Goal: Task Accomplishment & Management: Use online tool/utility

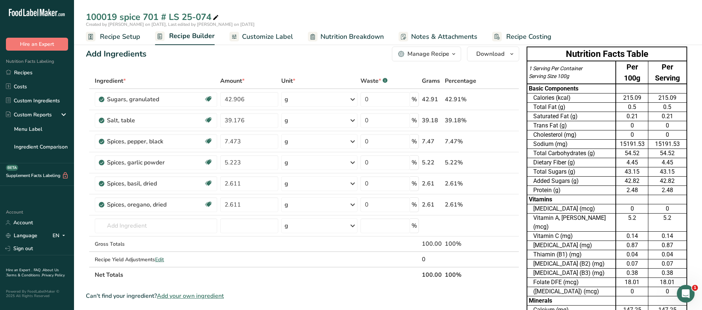
scroll to position [8, 0]
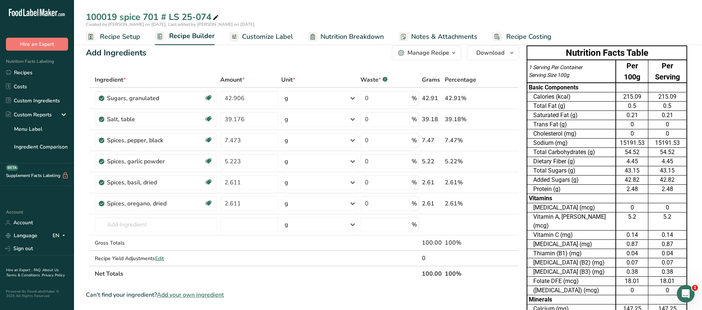
click at [281, 34] on span "Customize Label" at bounding box center [267, 37] width 51 height 10
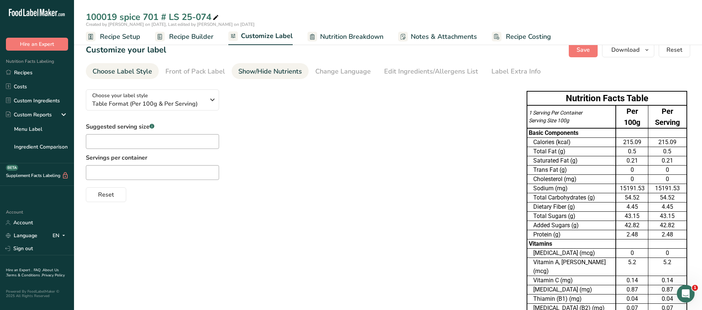
click at [274, 69] on div "Show/Hide Nutrients" at bounding box center [270, 72] width 64 height 10
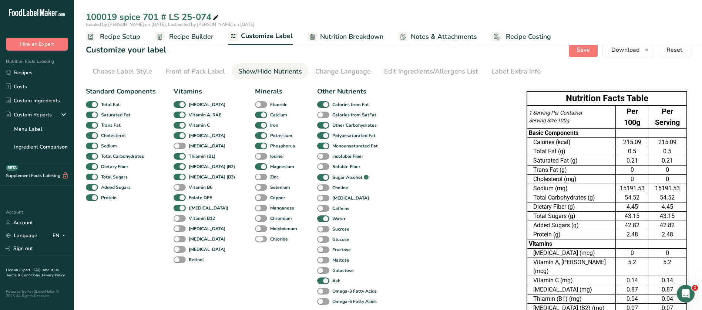
click at [255, 238] on span at bounding box center [261, 239] width 12 height 7
click at [255, 238] on input "Chloride" at bounding box center [257, 239] width 5 height 5
checkbox input "true"
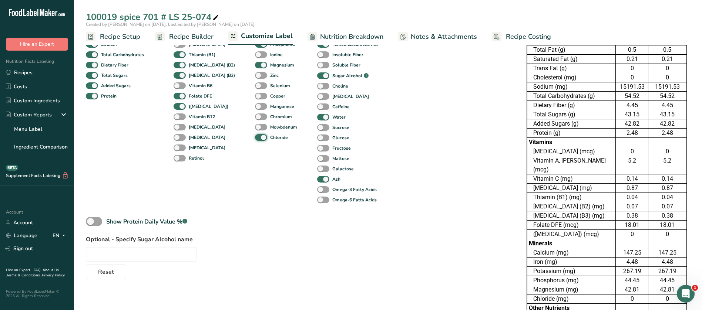
scroll to position [111, 0]
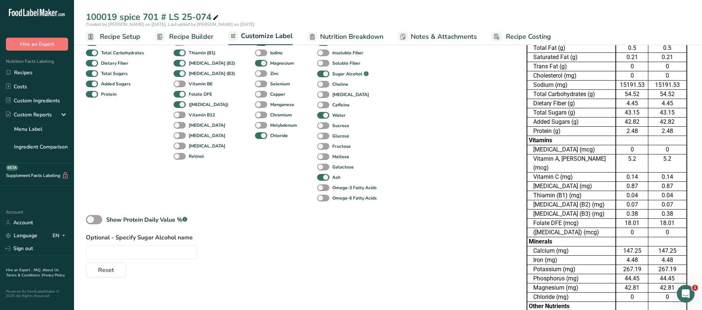
drag, startPoint x: 699, startPoint y: 219, endPoint x: 707, endPoint y: 154, distance: 66.0
click at [701, 154] on html ".a-20{fill:#fff;} Hire an Expert Nutrition Facts Labeling Recipes Costs Custom …" at bounding box center [351, 147] width 702 height 516
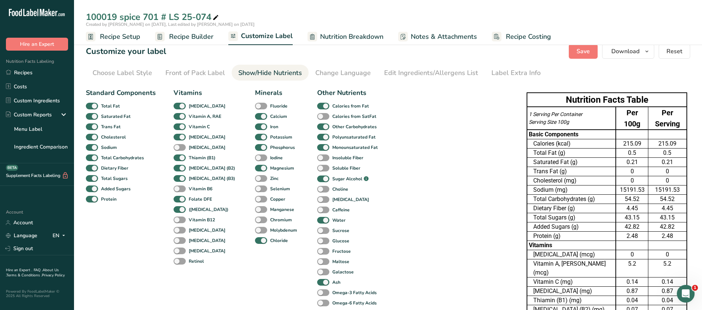
scroll to position [0, 0]
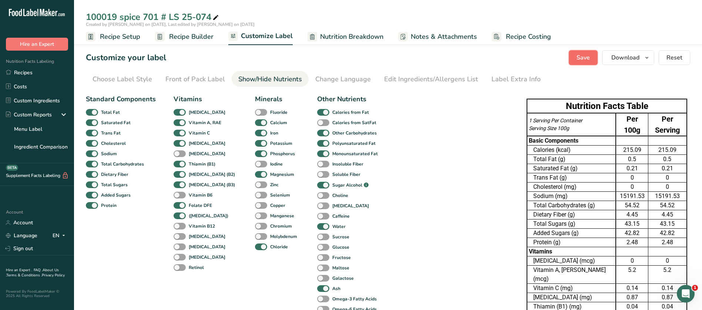
click at [583, 60] on span "Save" at bounding box center [582, 57] width 13 height 9
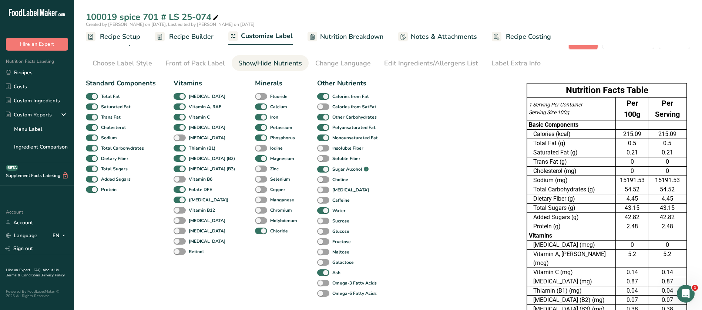
scroll to position [11, 0]
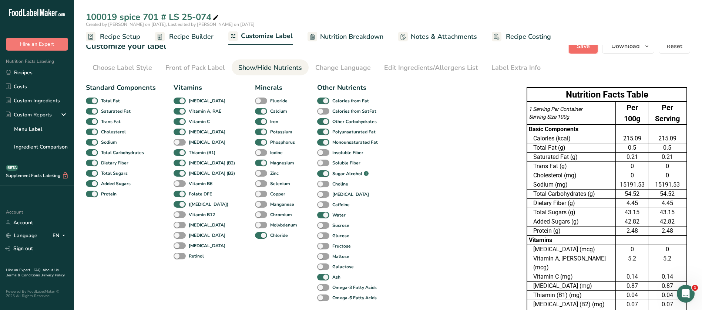
click at [590, 48] on span "Save" at bounding box center [582, 46] width 13 height 9
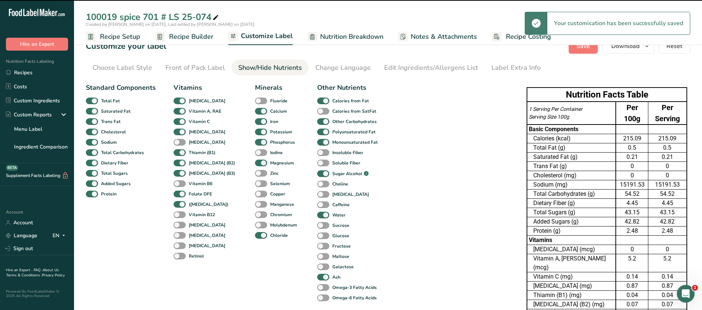
scroll to position [0, 0]
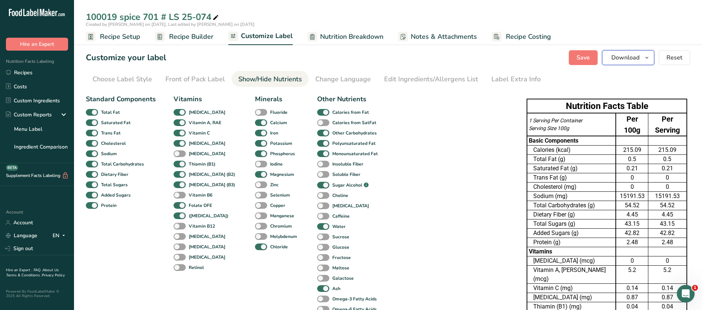
click at [650, 56] on icon "button" at bounding box center [647, 57] width 6 height 9
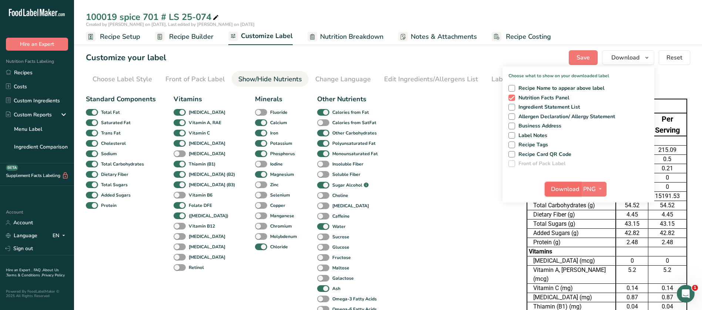
click at [562, 188] on span "Download" at bounding box center [565, 189] width 28 height 9
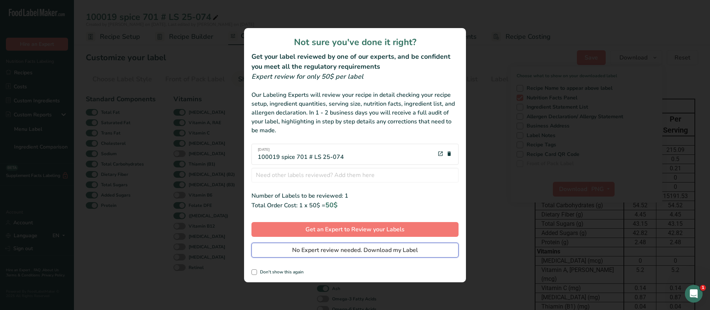
click at [386, 246] on span "No Expert review needed. Download my Label" at bounding box center [355, 250] width 126 height 9
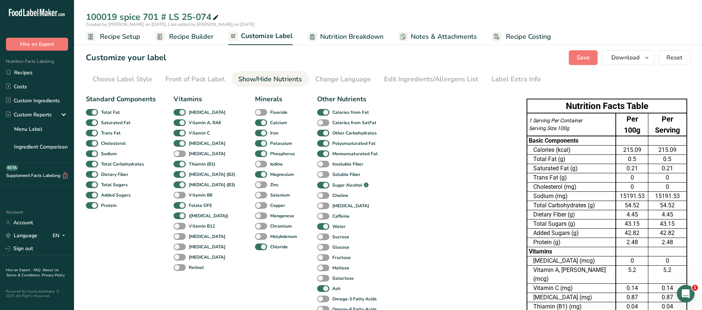
click at [572, 7] on div "100019 spice 701 # LS 25-074 Created by [PERSON_NAME] on [DATE], Last edited by…" at bounding box center [388, 22] width 628 height 45
click at [588, 60] on span "Save" at bounding box center [582, 57] width 13 height 9
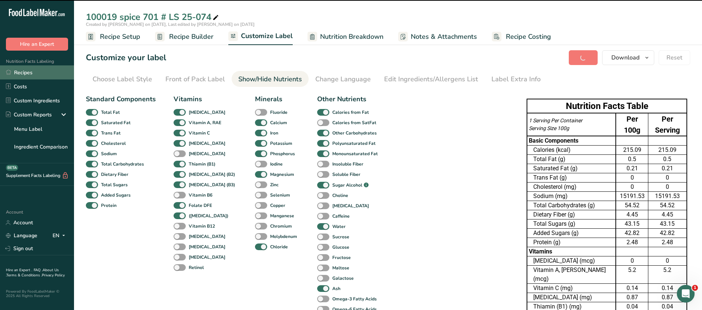
click at [27, 70] on link "Recipes" at bounding box center [37, 72] width 74 height 14
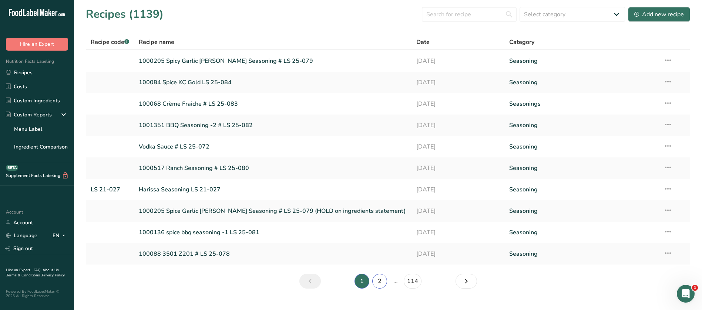
click at [380, 278] on link "2" at bounding box center [379, 281] width 15 height 15
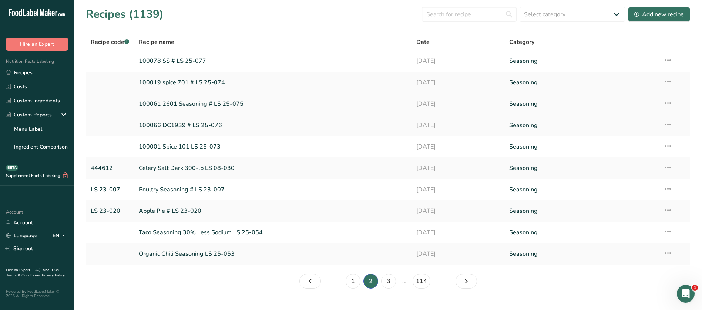
click at [185, 101] on link "100061 2601 Seasoning # LS 25-075" at bounding box center [273, 104] width 269 height 16
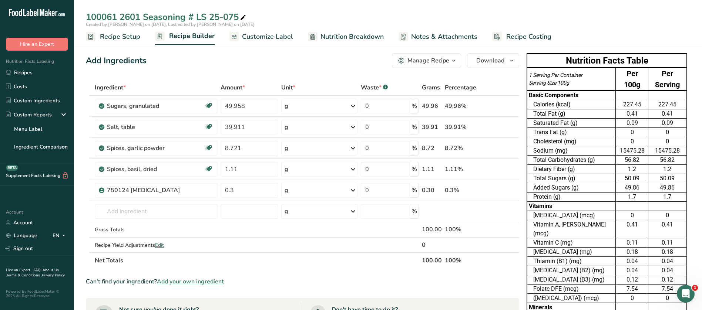
click at [269, 38] on span "Customize Label" at bounding box center [267, 37] width 51 height 10
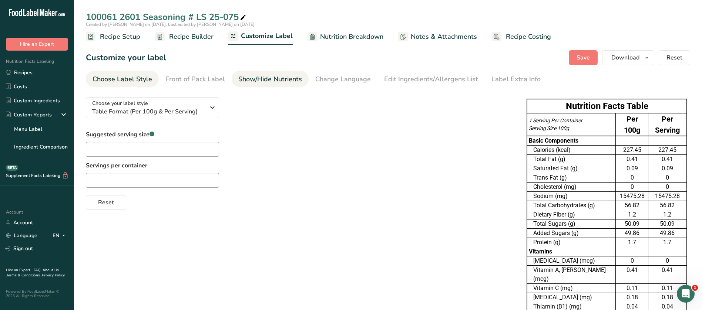
click at [249, 78] on div "Show/Hide Nutrients" at bounding box center [270, 79] width 64 height 10
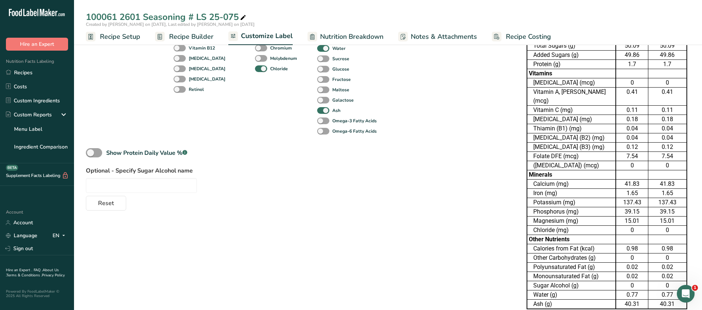
scroll to position [190, 0]
